Goal: Information Seeking & Learning: Learn about a topic

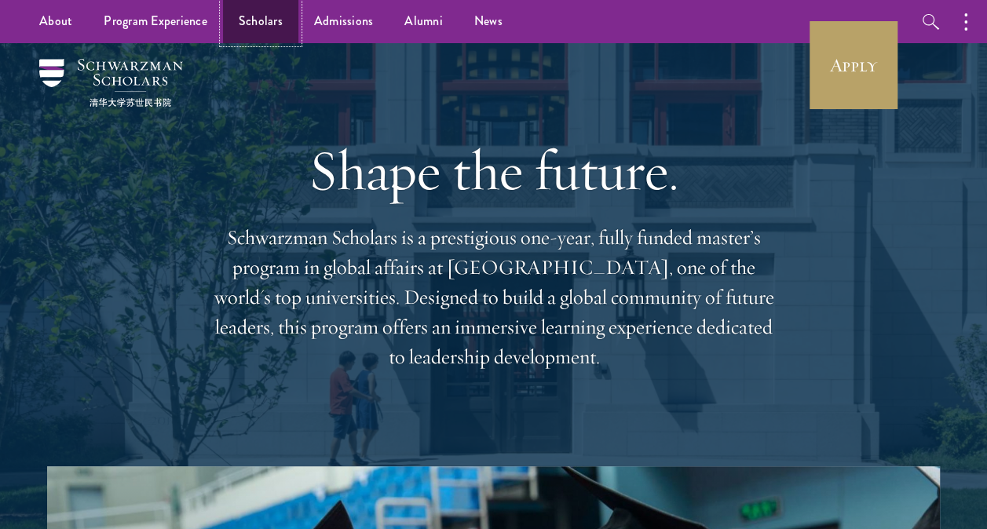
click at [267, 2] on link "Scholars" at bounding box center [260, 21] width 75 height 43
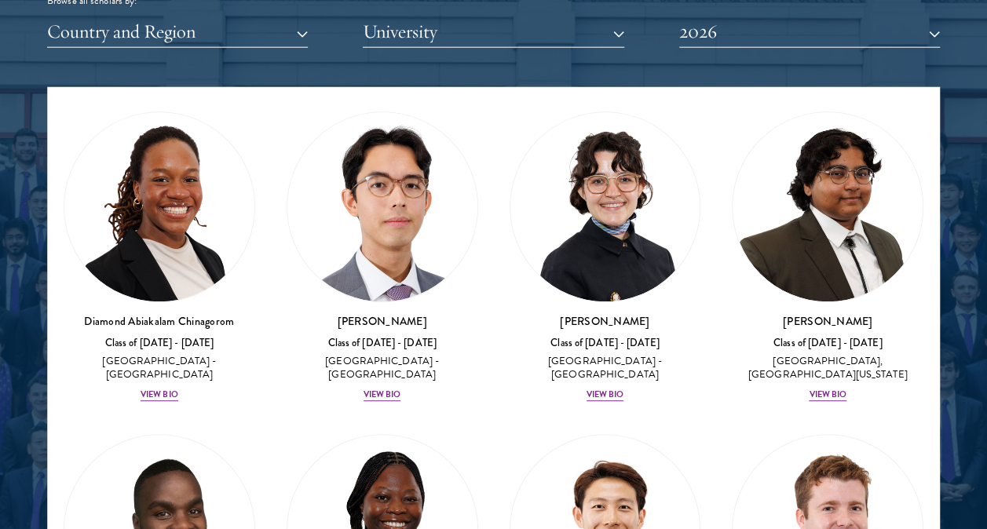
scroll to position [365, 0]
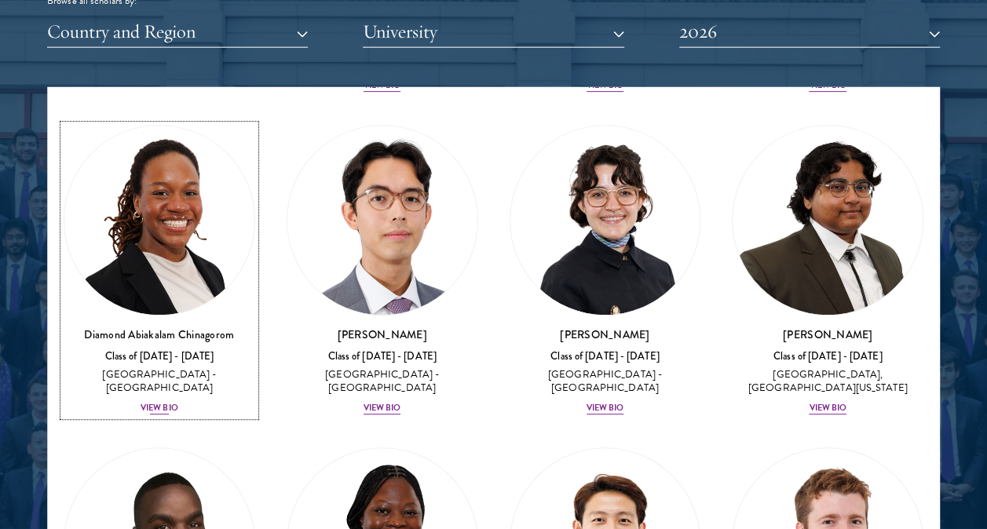
click at [160, 402] on div "View Bio" at bounding box center [160, 408] width 38 height 13
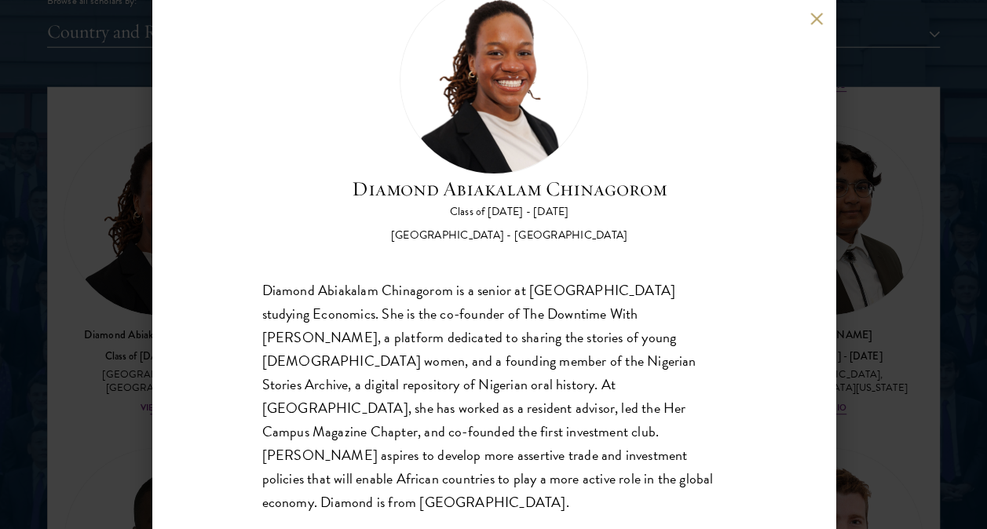
scroll to position [70, 0]
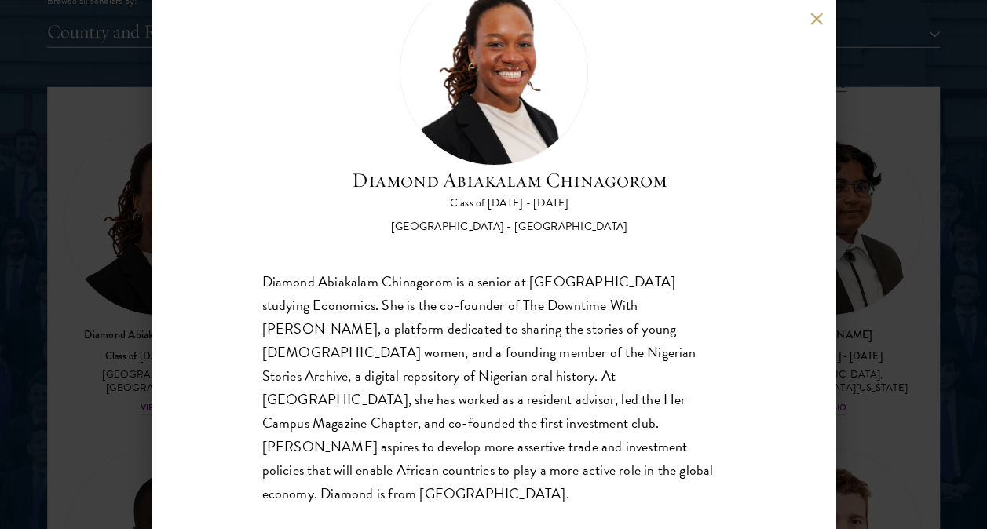
click at [818, 20] on button at bounding box center [816, 18] width 13 height 13
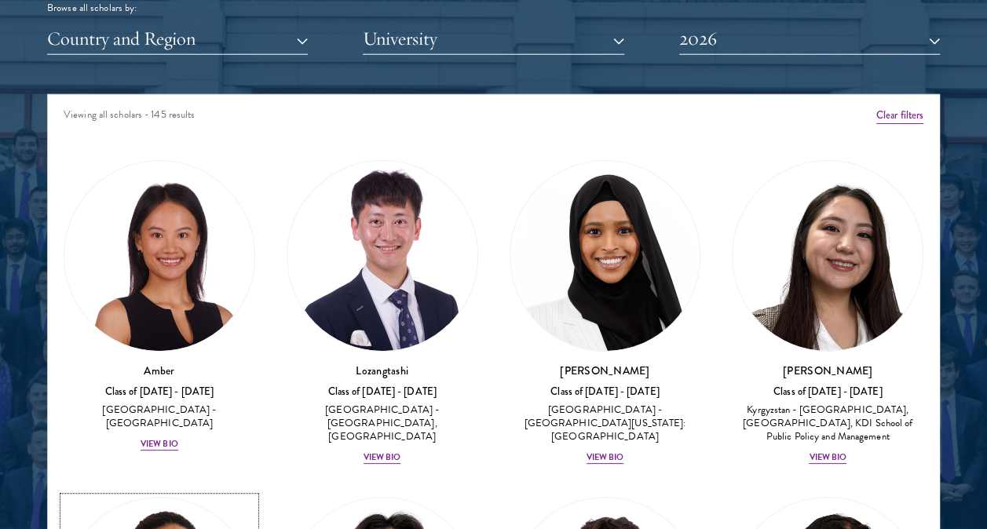
scroll to position [1957, 0]
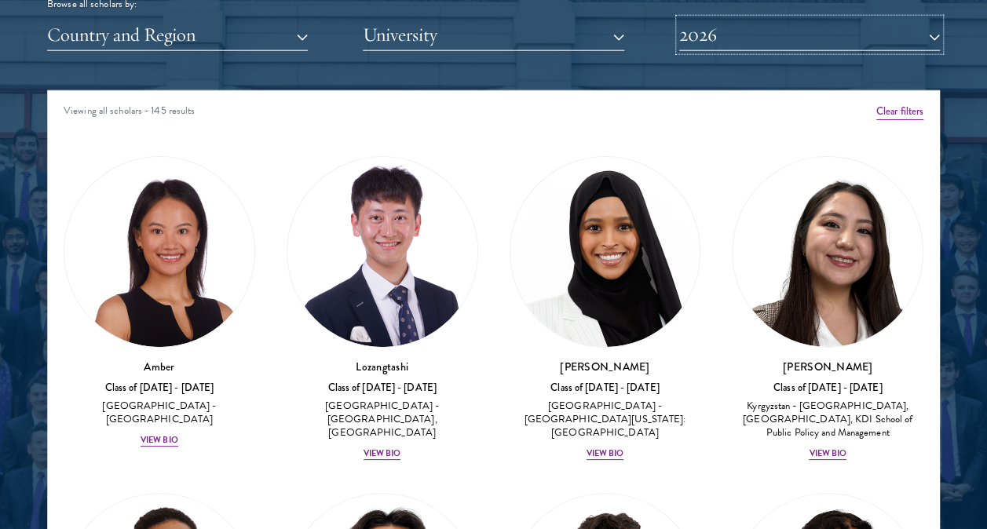
click at [868, 33] on button "2026" at bounding box center [809, 35] width 261 height 32
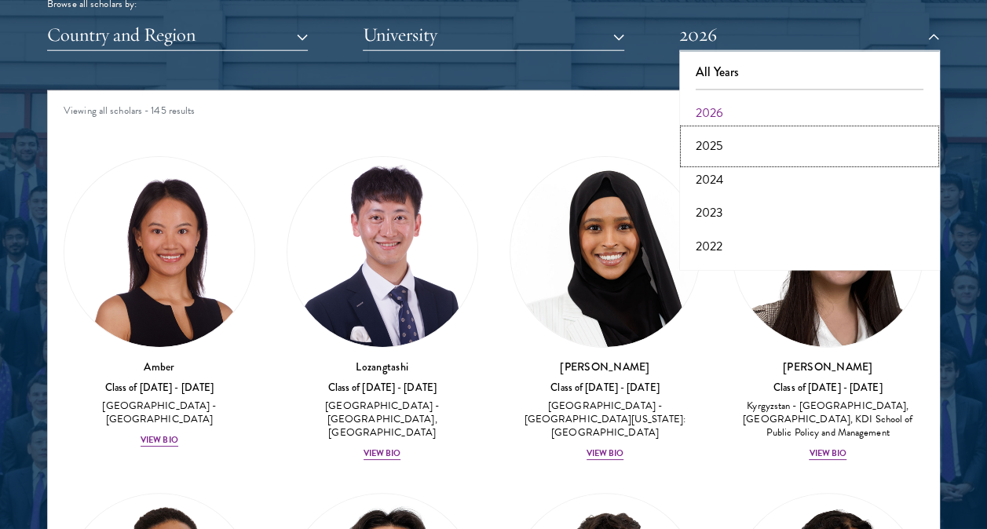
click at [695, 140] on button "2025" at bounding box center [809, 146] width 251 height 33
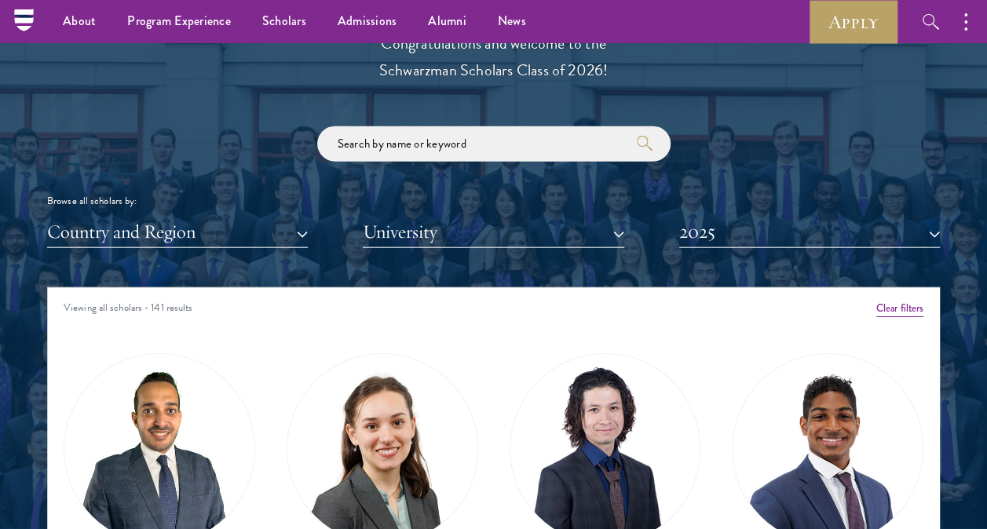
scroll to position [1759, 0]
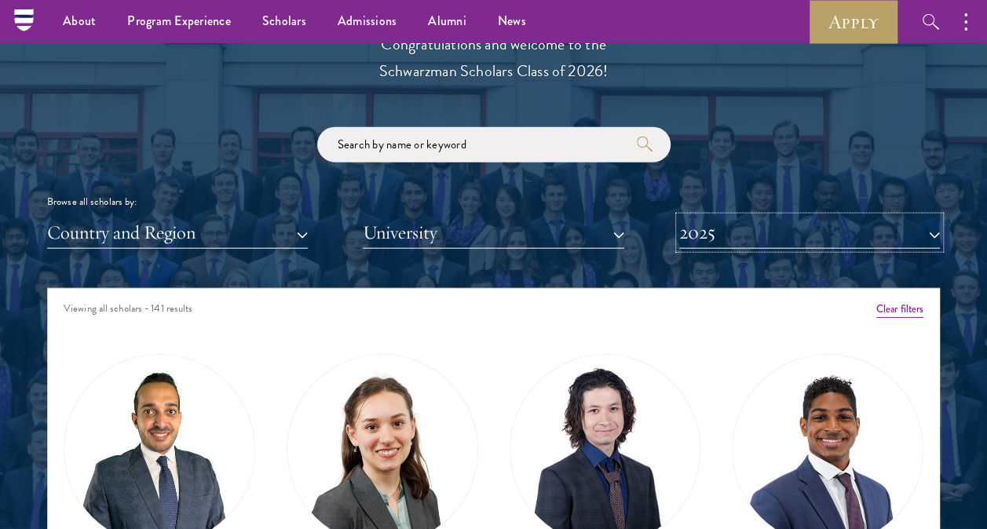
click at [885, 240] on button "2025" at bounding box center [809, 233] width 261 height 32
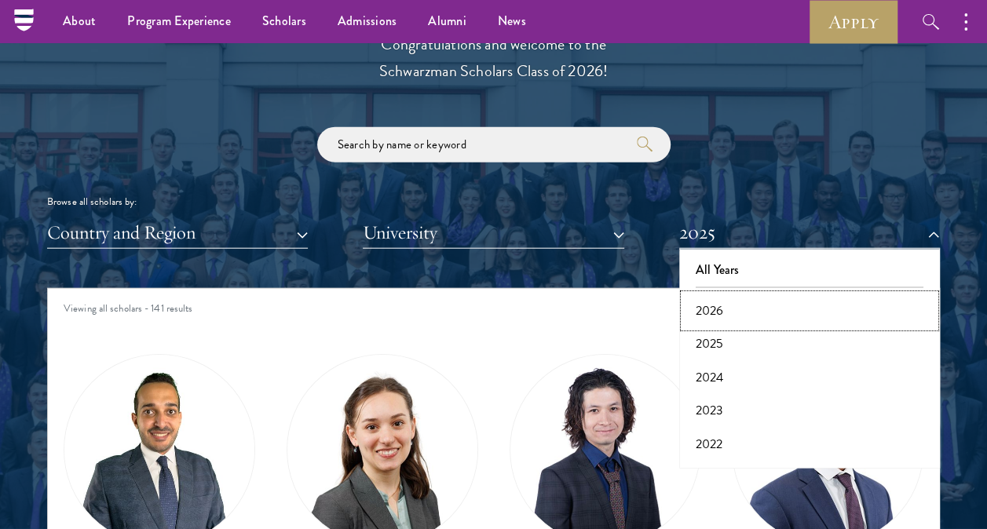
click at [805, 306] on button "2026" at bounding box center [809, 310] width 251 height 33
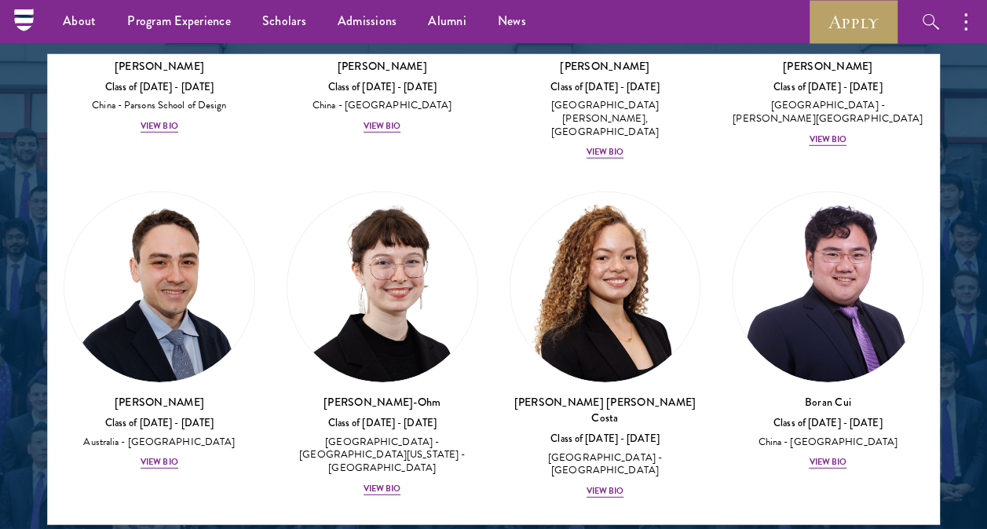
scroll to position [1979, 0]
